Goal: Information Seeking & Learning: Learn about a topic

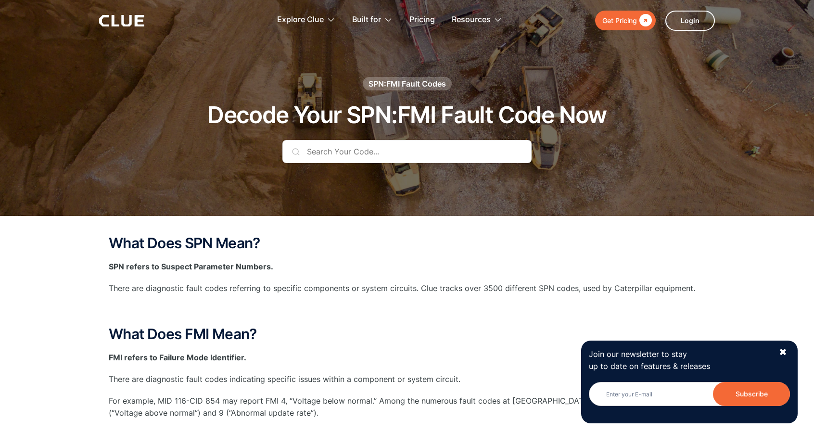
click at [608, 140] on div "SPN:FMI Fault Codes Decode Your SPN:FMI Fault Code Now" at bounding box center [406, 127] width 567 height 101
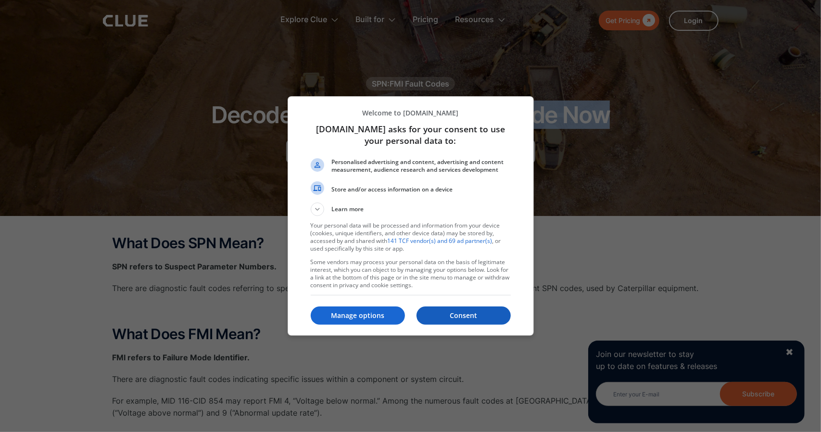
click at [462, 315] on p "Consent" at bounding box center [463, 316] width 94 height 10
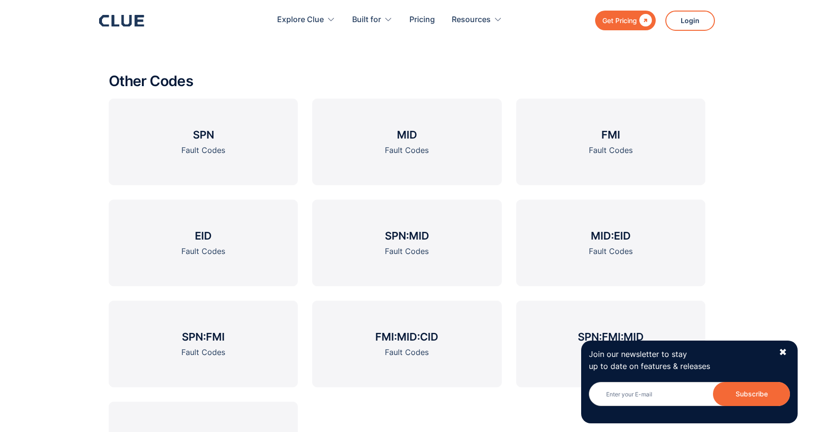
scroll to position [1257, 0]
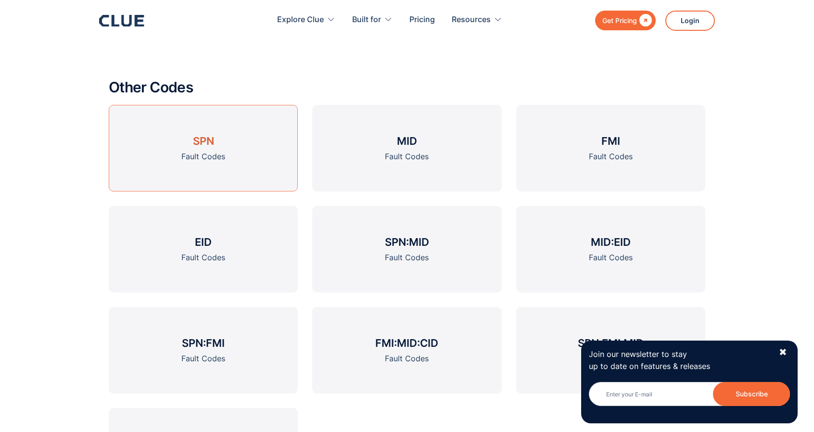
click at [250, 161] on link "SPN Fault Codes" at bounding box center [203, 148] width 189 height 87
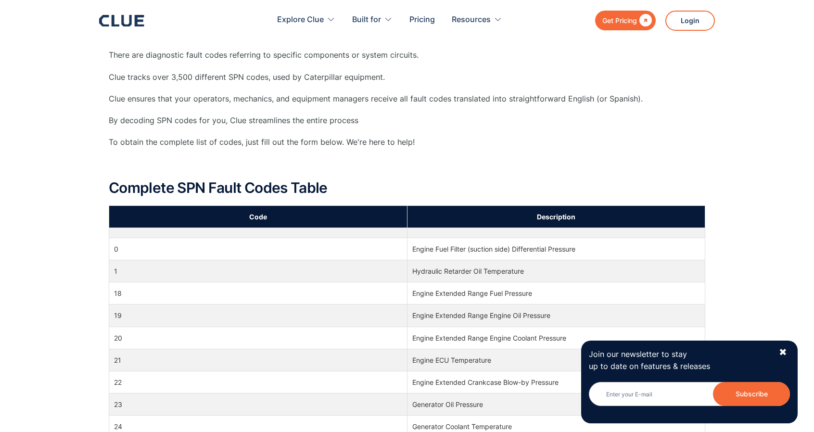
scroll to position [227, 0]
